Goal: Find specific page/section: Find specific page/section

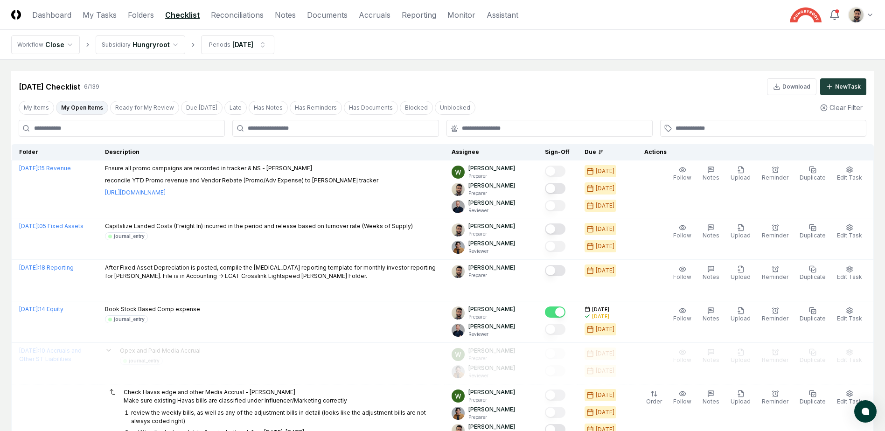
click at [78, 106] on button "My Open Items" at bounding box center [82, 108] width 52 height 14
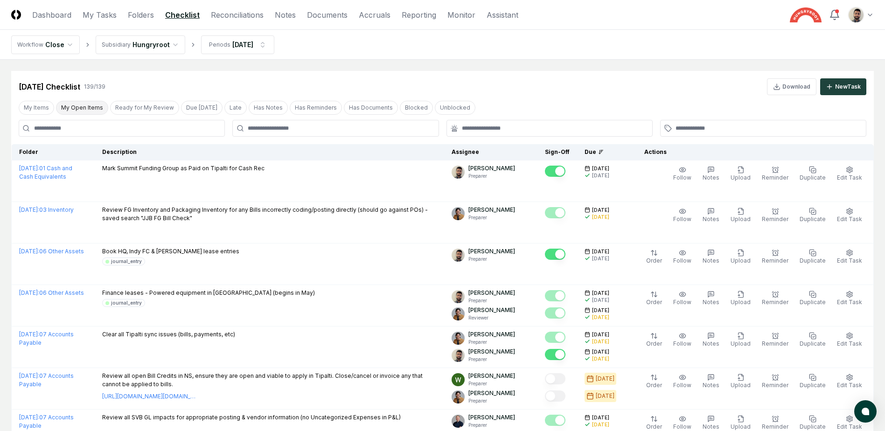
click at [78, 106] on button "My Open Items" at bounding box center [82, 108] width 52 height 14
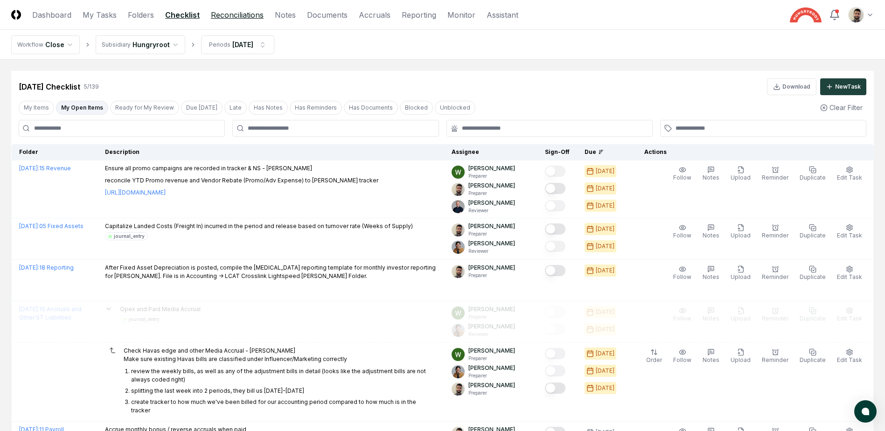
click at [228, 14] on link "Reconciliations" at bounding box center [237, 14] width 53 height 11
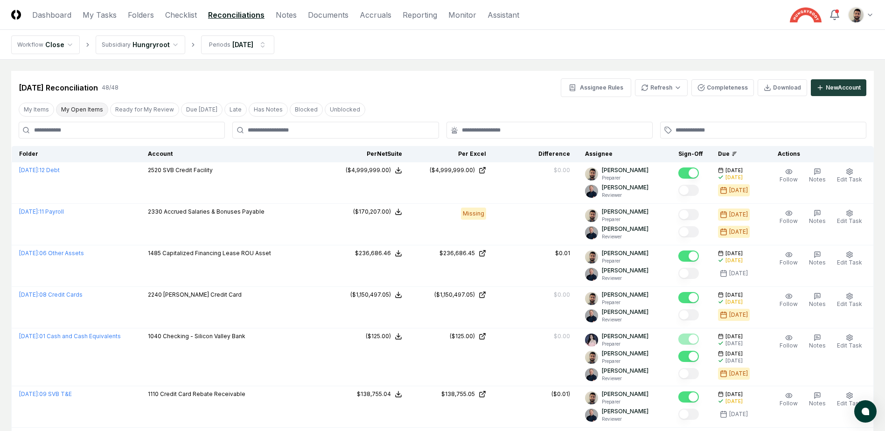
click at [92, 113] on button "My Open Items" at bounding box center [82, 110] width 52 height 14
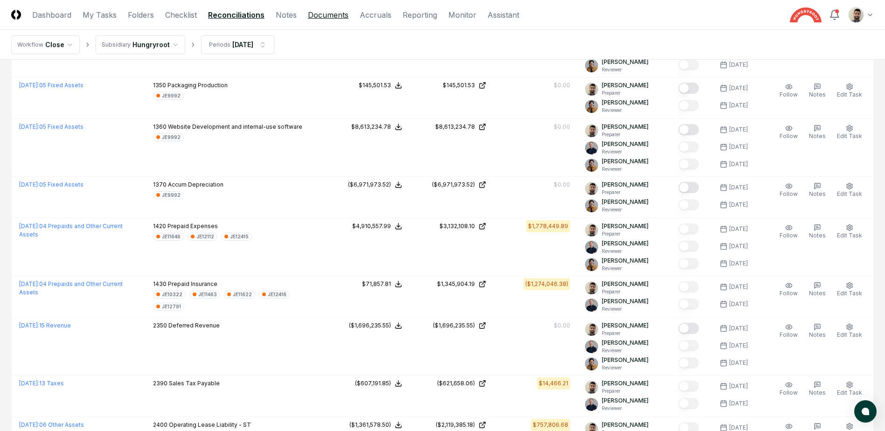
scroll to position [217, 0]
